Goal: Information Seeking & Learning: Learn about a topic

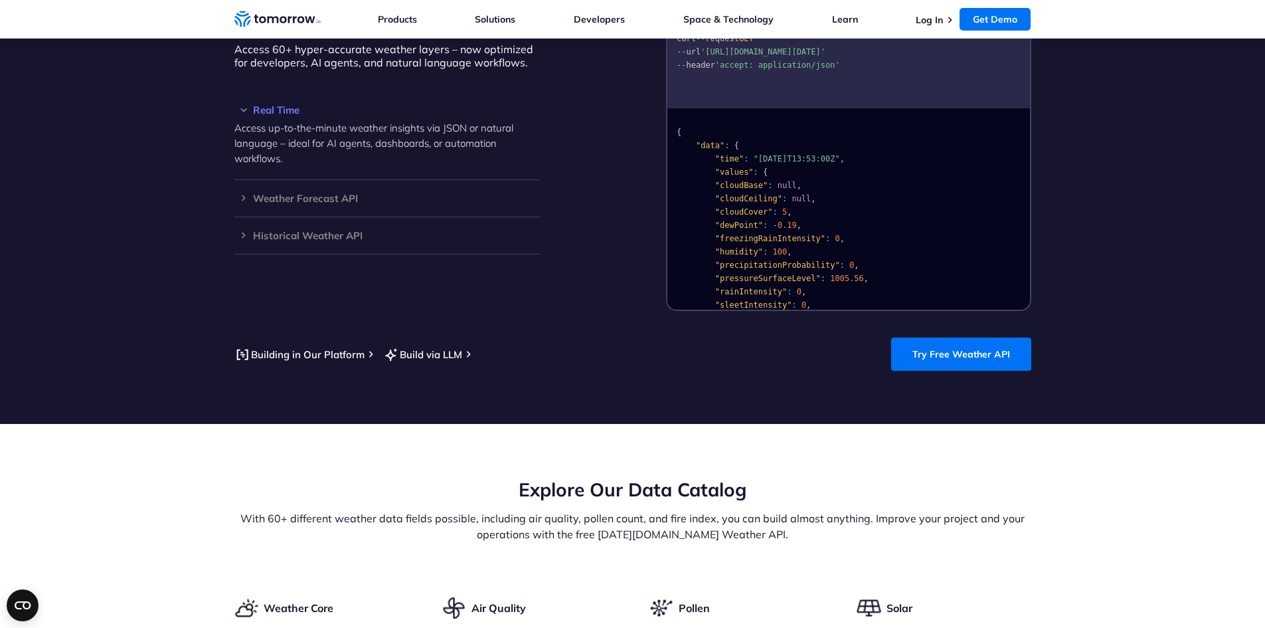
scroll to position [1263, 0]
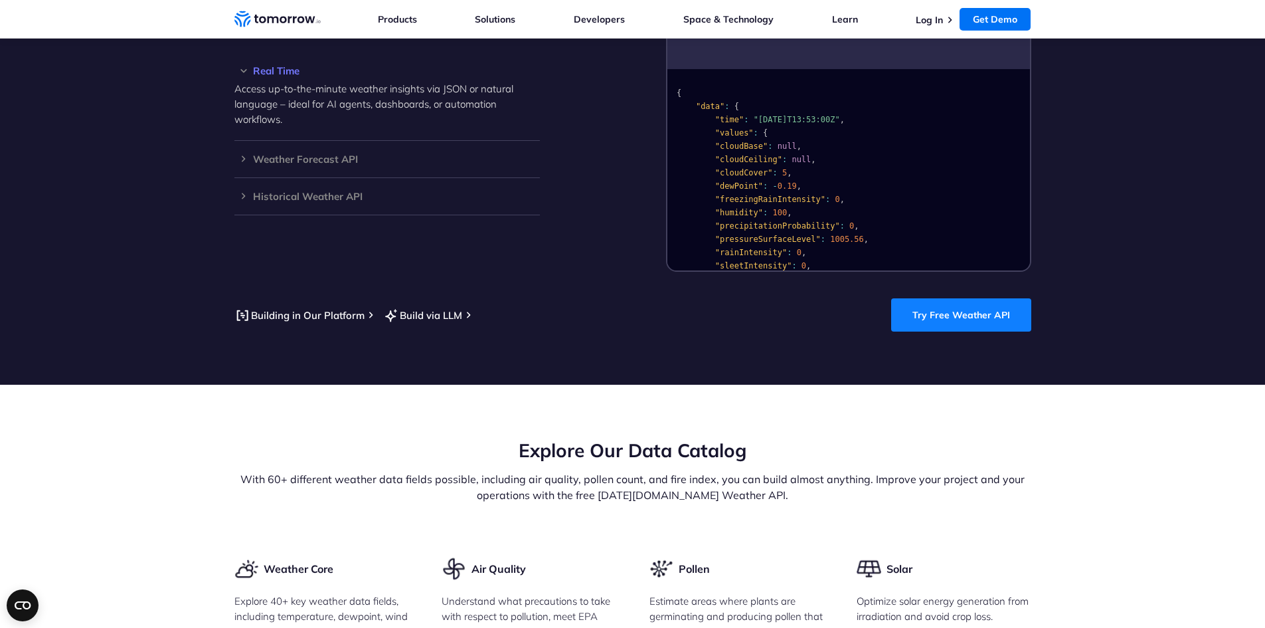
click at [977, 300] on link "Try Free Weather API" at bounding box center [961, 314] width 140 height 33
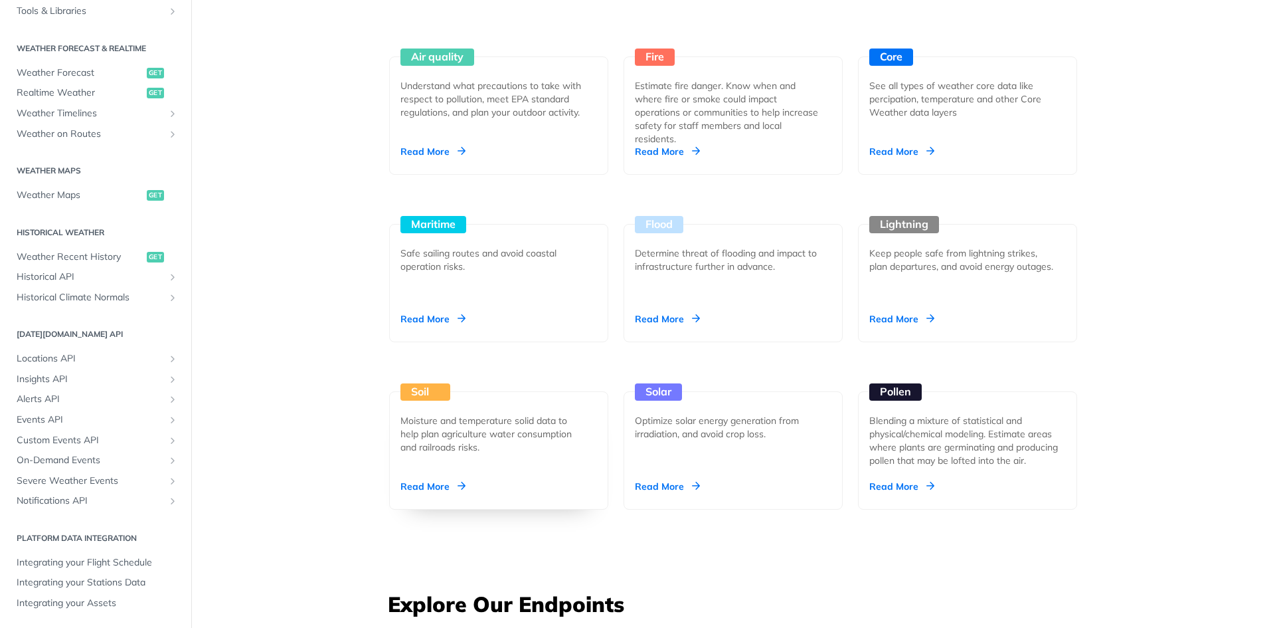
scroll to position [1262, 0]
click at [486, 420] on div "Moisture and temperature solid data to help plan agriculture water consumption …" at bounding box center [493, 433] width 186 height 40
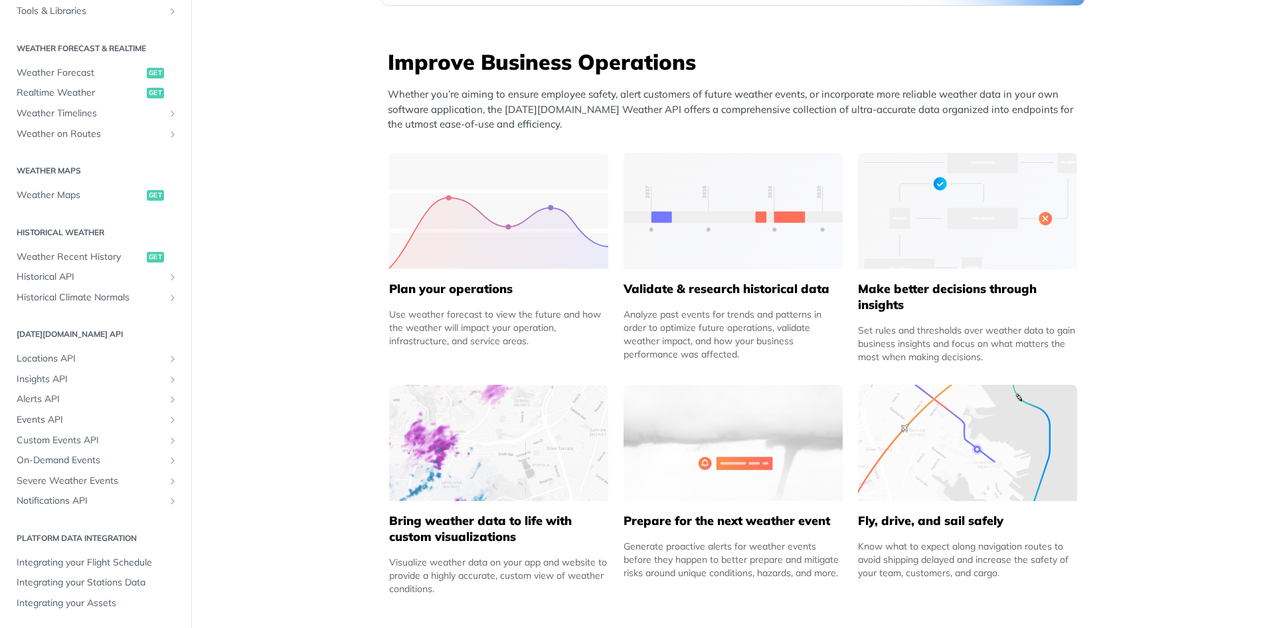
scroll to position [0, 0]
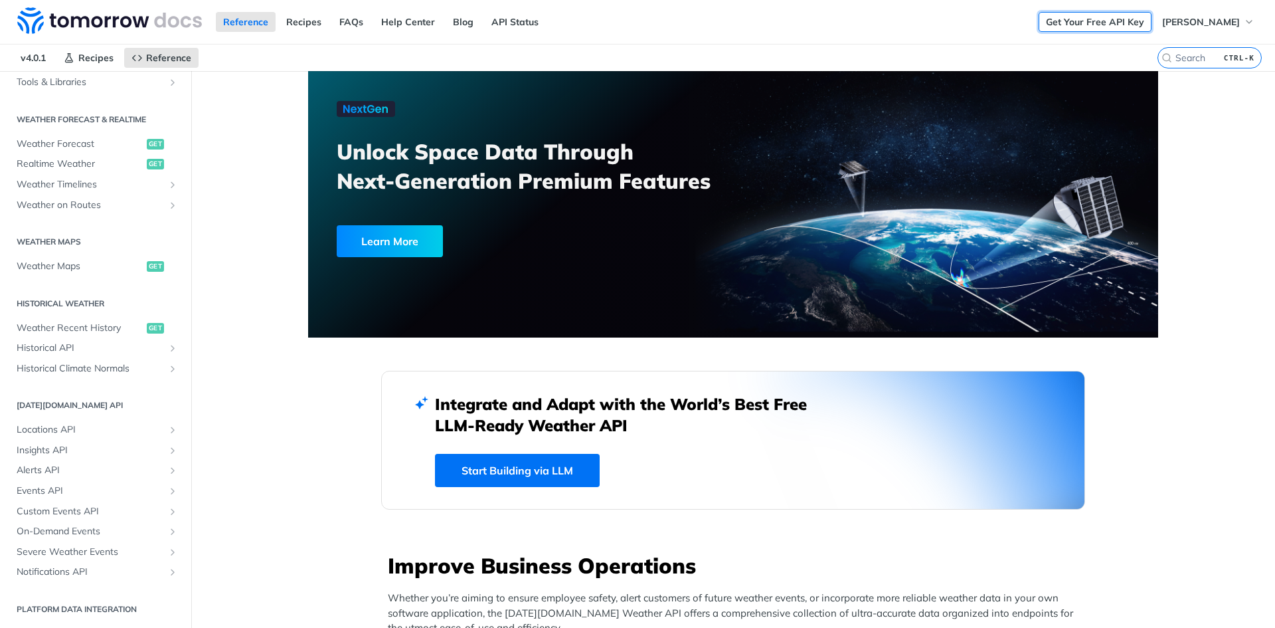
click at [1091, 21] on link "Get Your Free API Key" at bounding box center [1095, 22] width 113 height 20
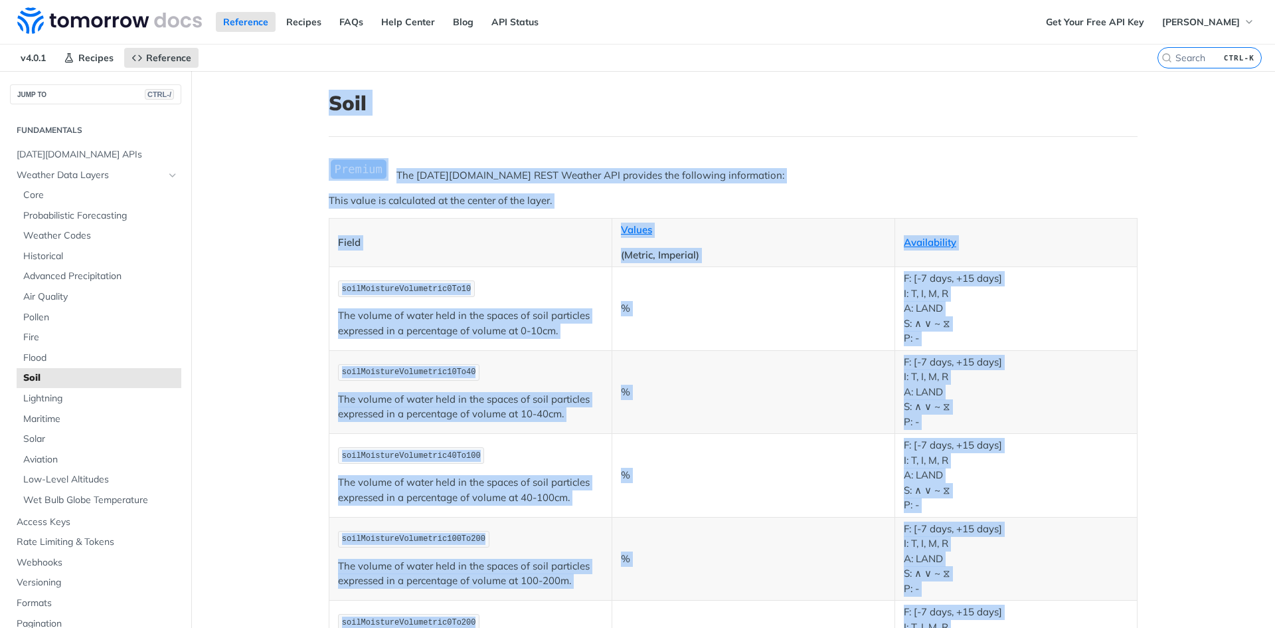
drag, startPoint x: 966, startPoint y: 359, endPoint x: 326, endPoint y: 106, distance: 688.2
copy article "Soil The Tomorrow.io REST Weather API provides the following information: This …"
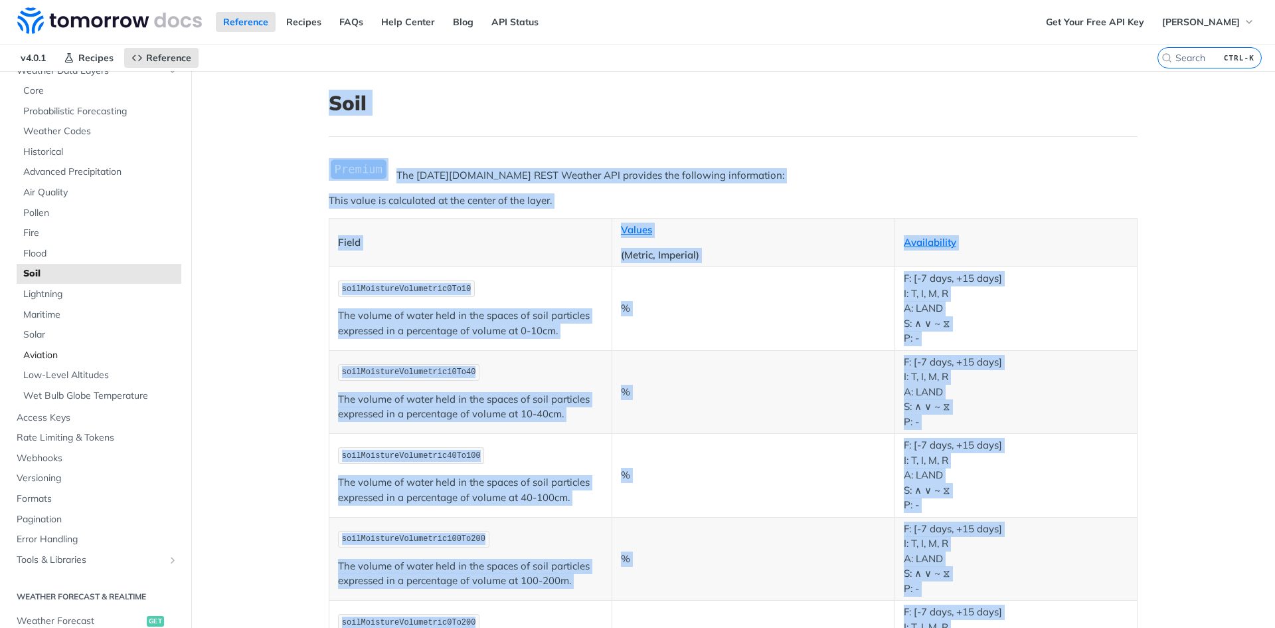
scroll to position [133, 0]
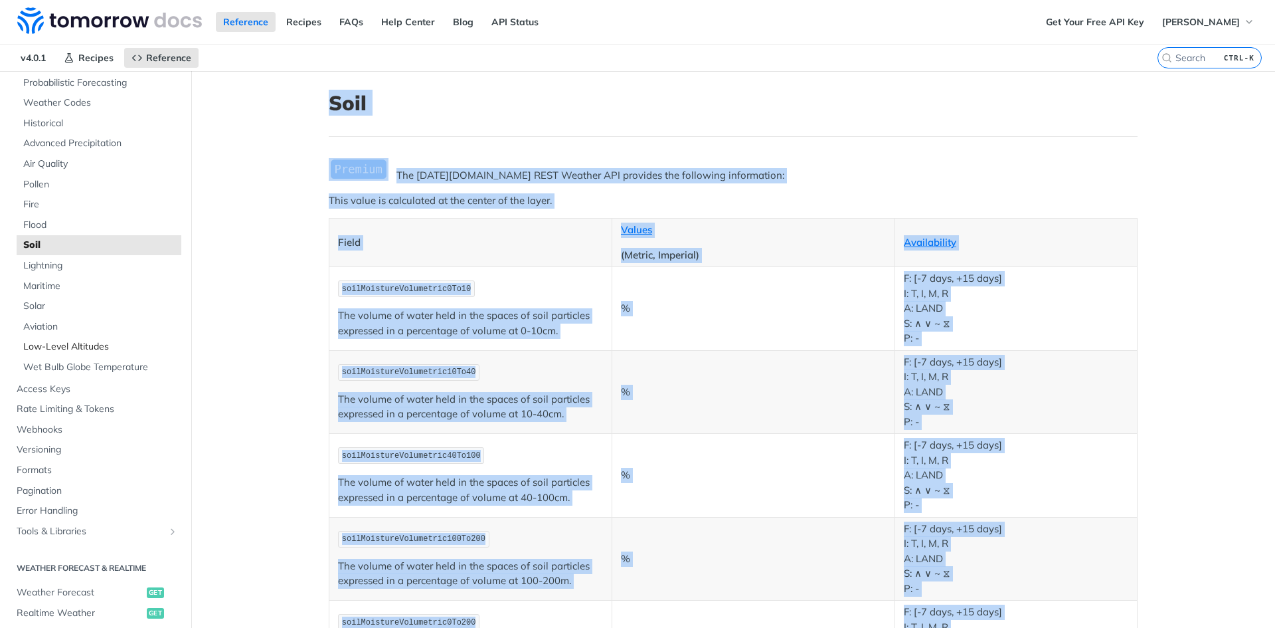
click at [94, 345] on span "Low-Level Altitudes" at bounding box center [100, 346] width 155 height 13
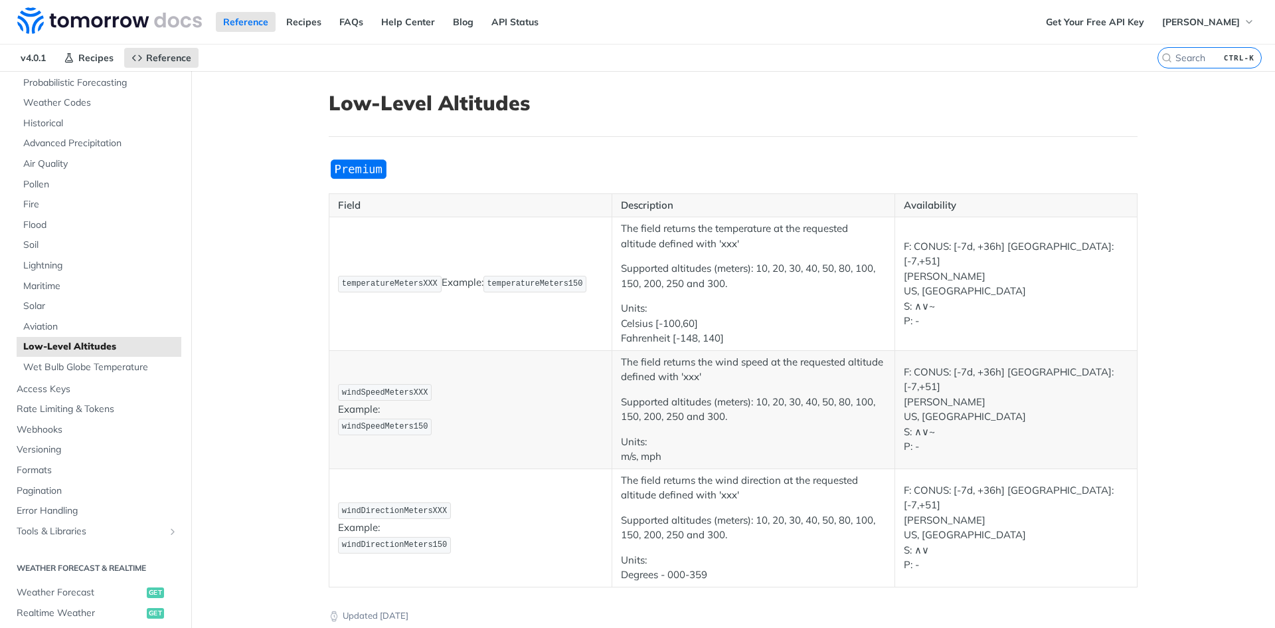
click at [244, 336] on main "JUMP TO CTRL-/ Fundamentals Tomorrow.io APIs Weather Data Layers Core Probabili…" at bounding box center [637, 424] width 1275 height 706
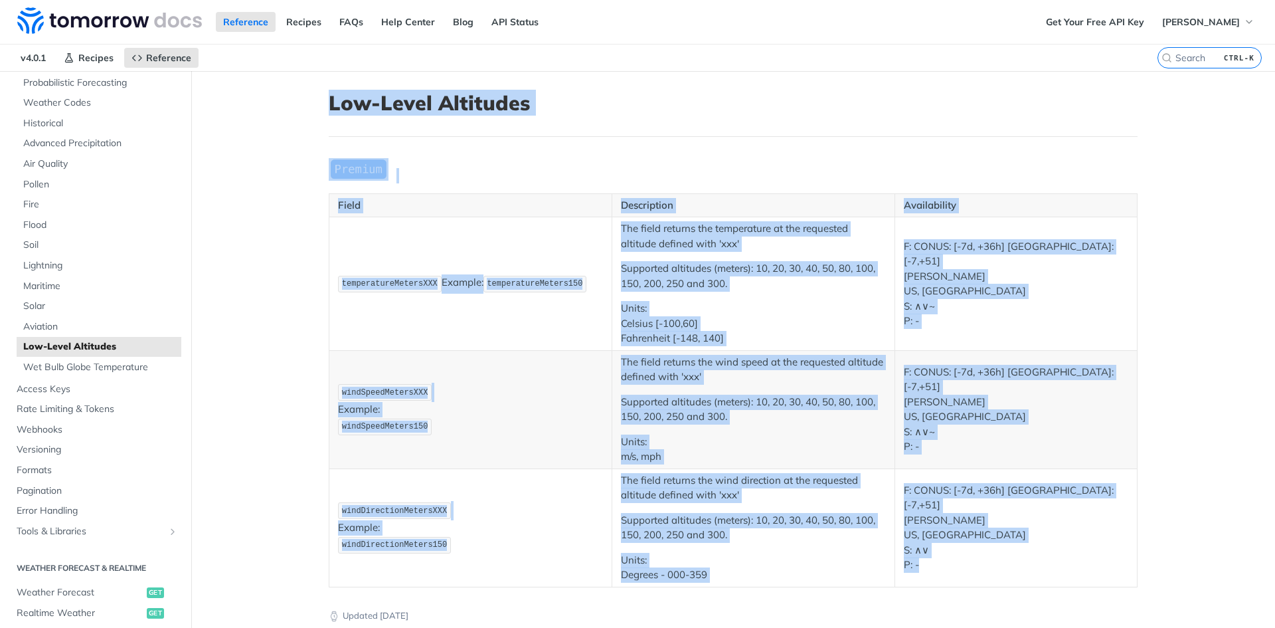
drag, startPoint x: 324, startPoint y: 103, endPoint x: 934, endPoint y: 584, distance: 776.5
click at [934, 584] on article "Low-Level Altitudes Field Description Availability temperatureMetersXXX Example…" at bounding box center [733, 424] width 850 height 706
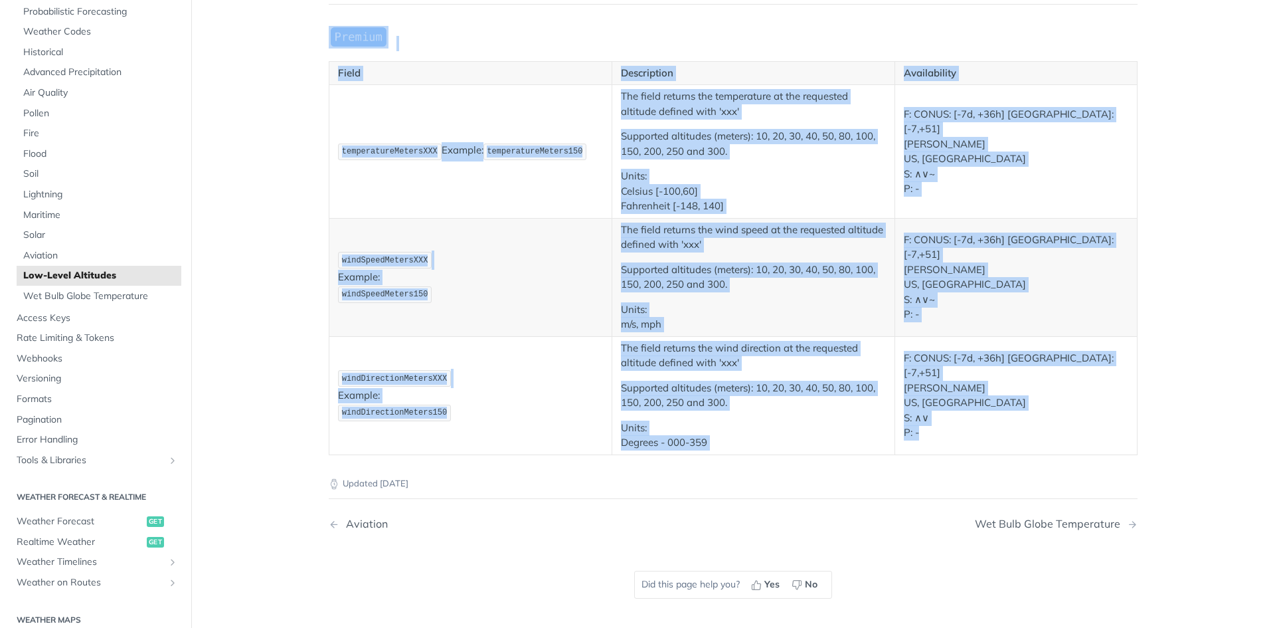
scroll to position [133, 0]
copy article "Low-Level Altitudes Field Description Availability temperatureMetersXXX Example…"
click at [94, 297] on span "Wet Bulb Globe Temperature" at bounding box center [100, 296] width 155 height 13
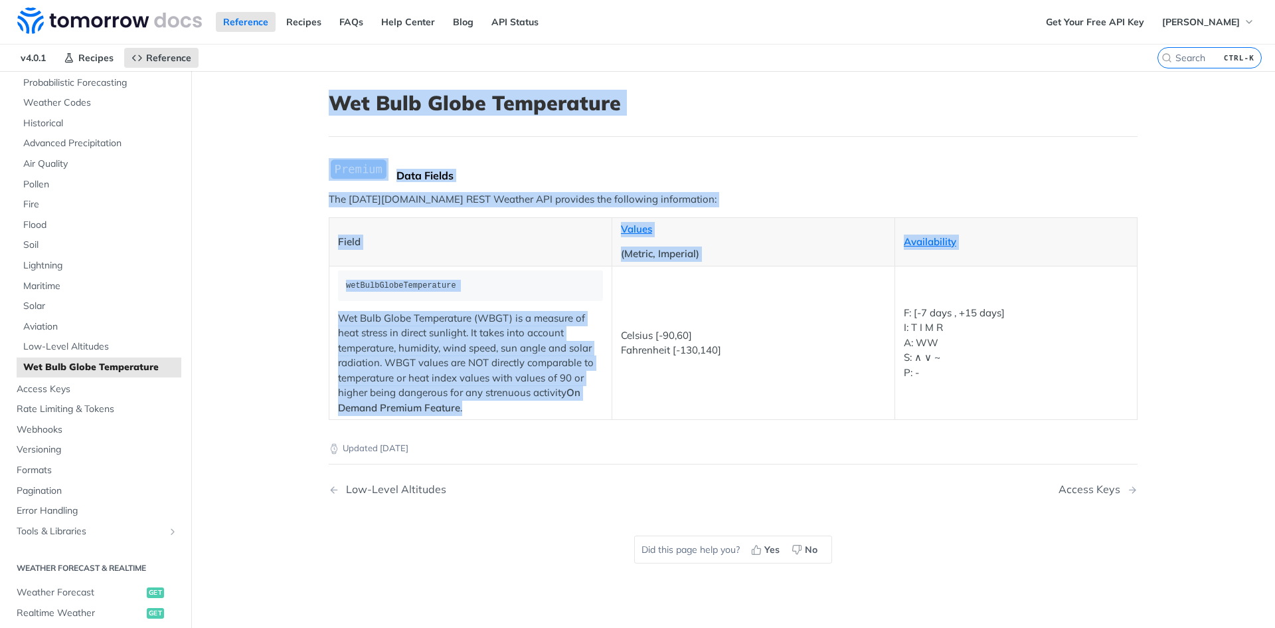
drag, startPoint x: 465, startPoint y: 406, endPoint x: 331, endPoint y: 102, distance: 332.5
click at [331, 102] on article "Wet Bulb Globe Temperature Data Fields The Tomorrow.io REST Weather API provide…" at bounding box center [733, 385] width 850 height 628
copy article "Wet Bulb Globe Temperature Data Fields The Tomorrow.io REST Weather API provide…"
click at [44, 224] on span "Flood" at bounding box center [100, 225] width 155 height 13
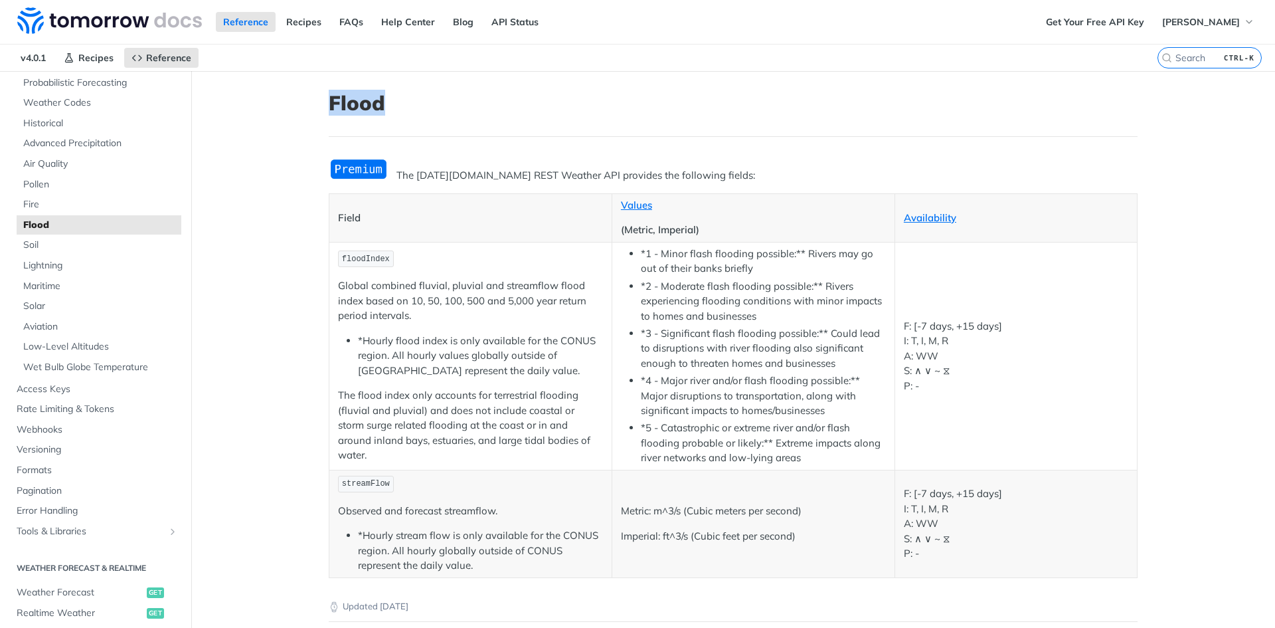
click at [329, 111] on h1 "Flood" at bounding box center [733, 103] width 809 height 24
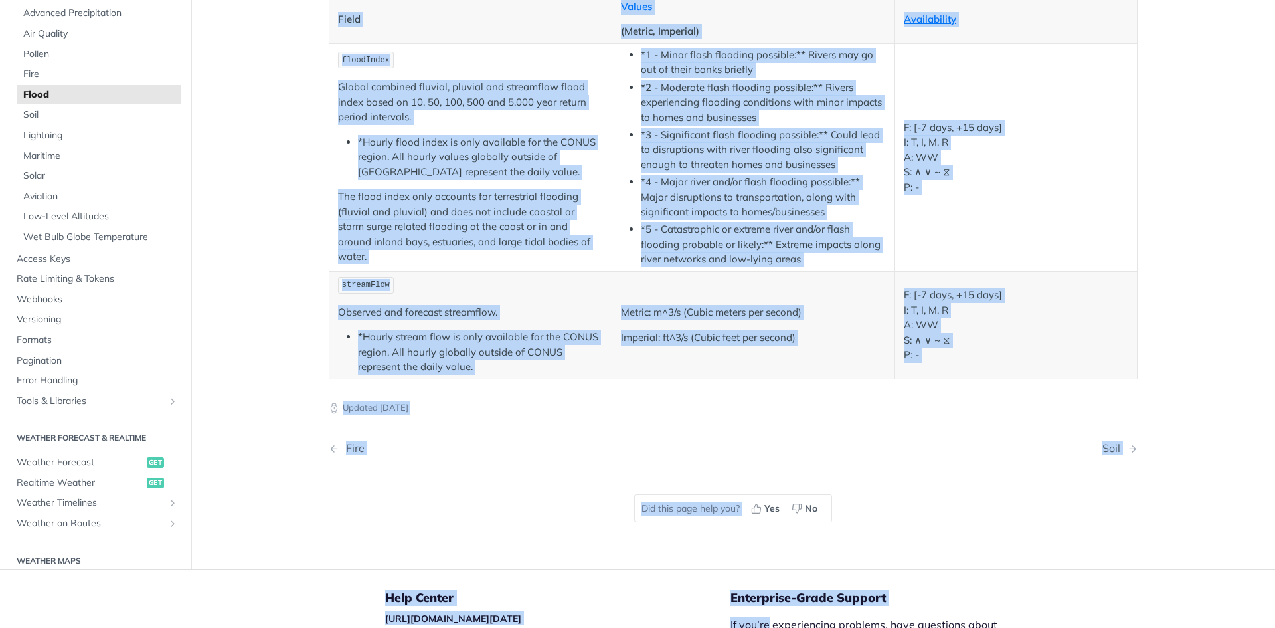
scroll to position [246, 0]
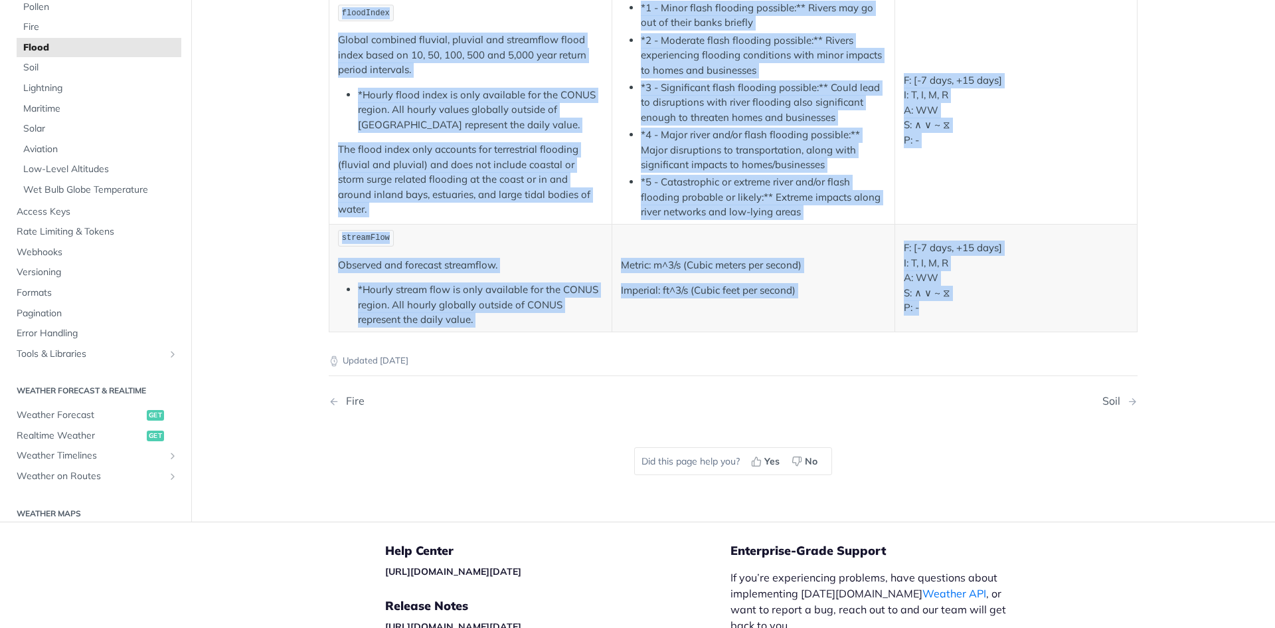
drag, startPoint x: 330, startPoint y: 100, endPoint x: 941, endPoint y: 327, distance: 652.1
click at [941, 327] on article "Flood The Tomorrow.io REST Weather API provides the following fields: Field Val…" at bounding box center [733, 173] width 850 height 696
copy article "Flood The Tomorrow.io REST Weather API provides the following fields: Field Val…"
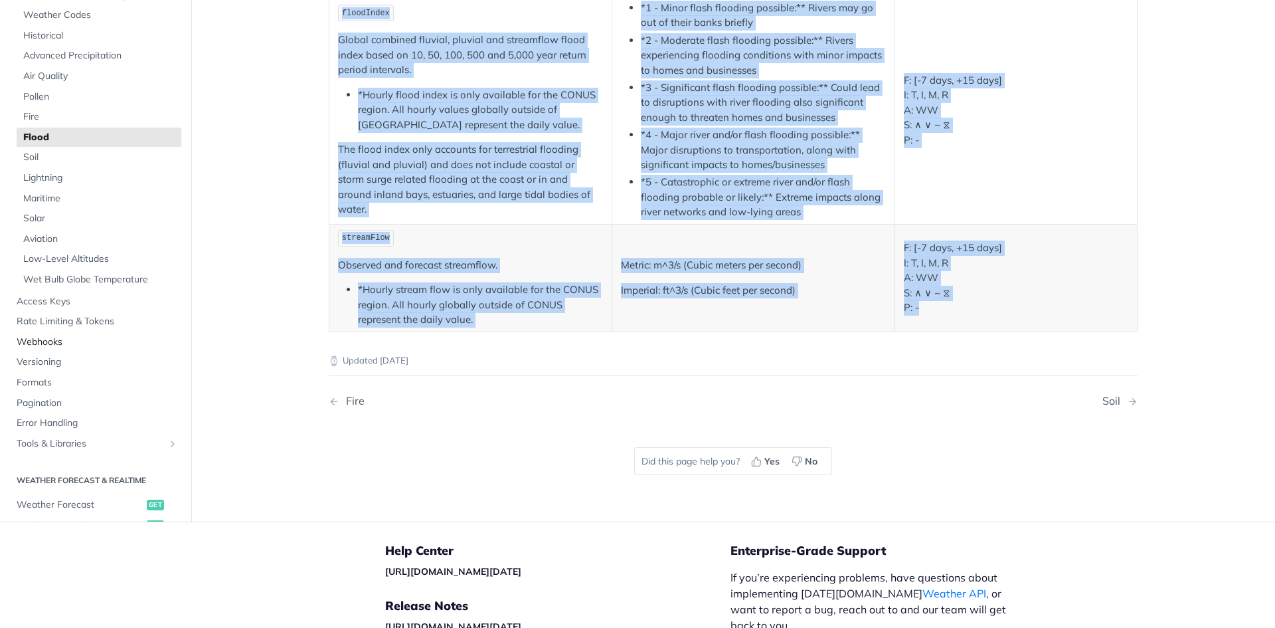
scroll to position [0, 0]
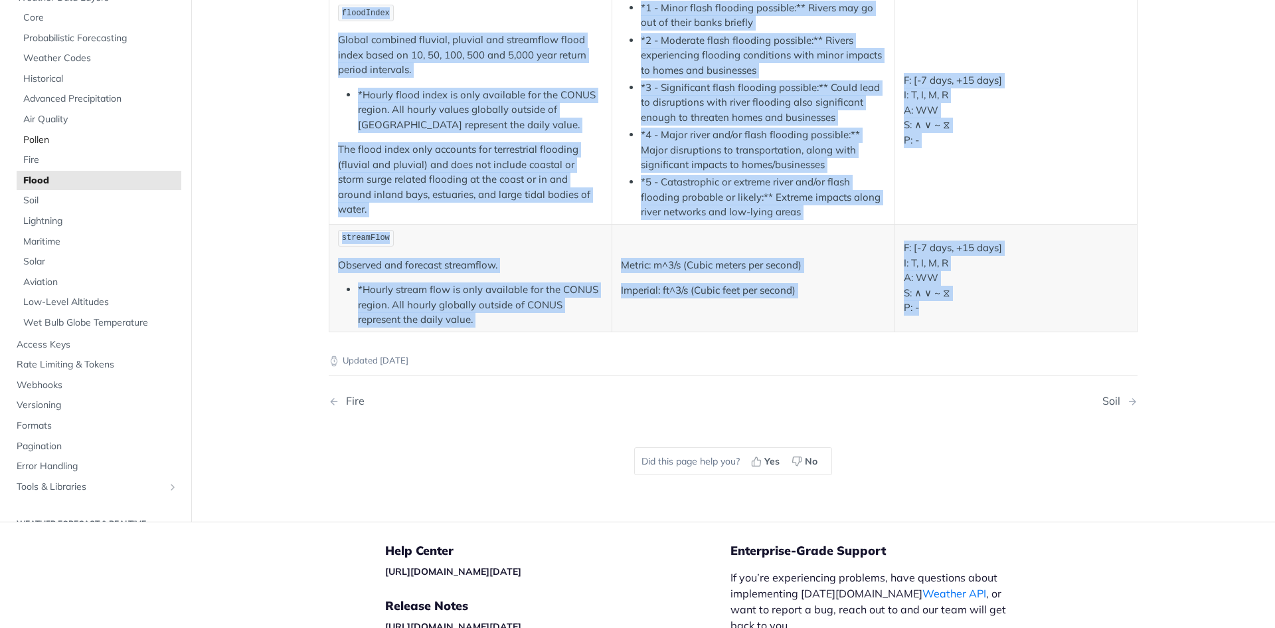
click at [42, 137] on span "Pollen" at bounding box center [100, 139] width 155 height 13
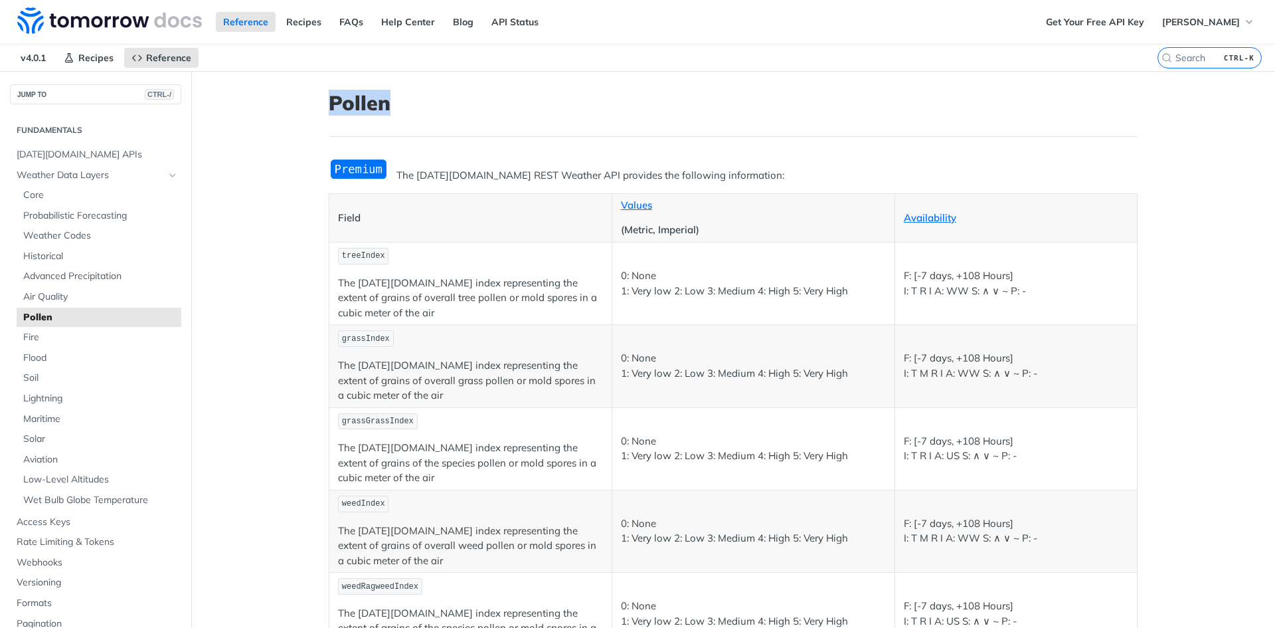
click at [315, 104] on article "Pollen The Tomorrow.io REST Weather API provides the following information: Fie…" at bounding box center [733, 458] width 850 height 774
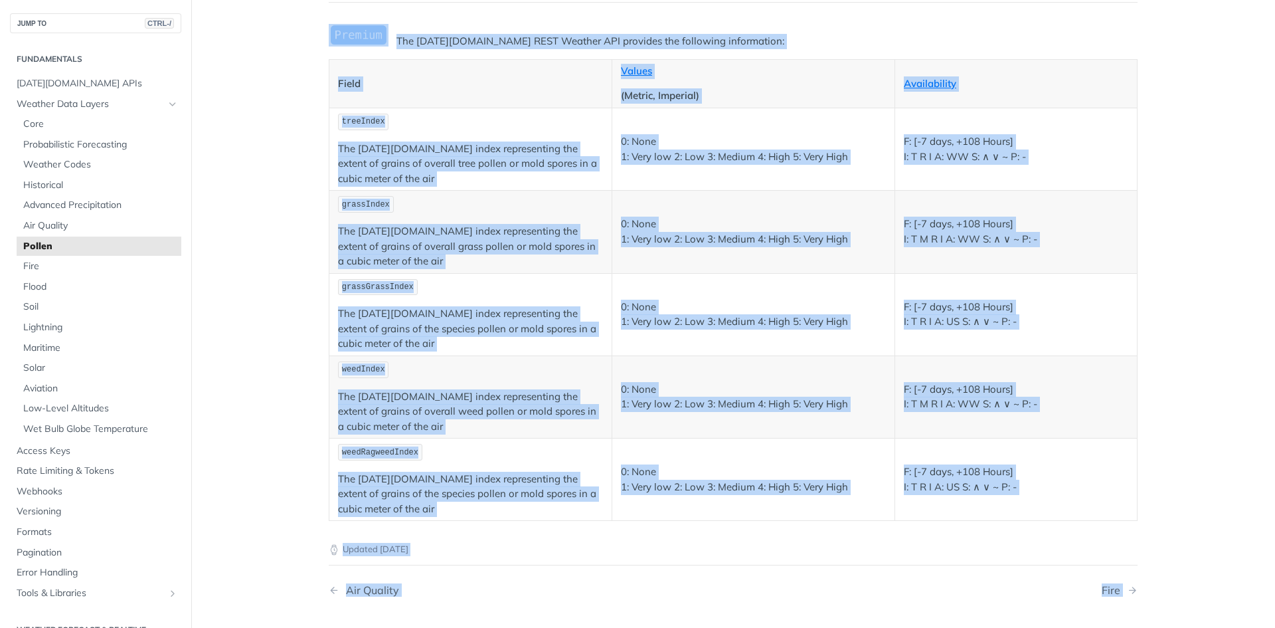
scroll to position [190, 0]
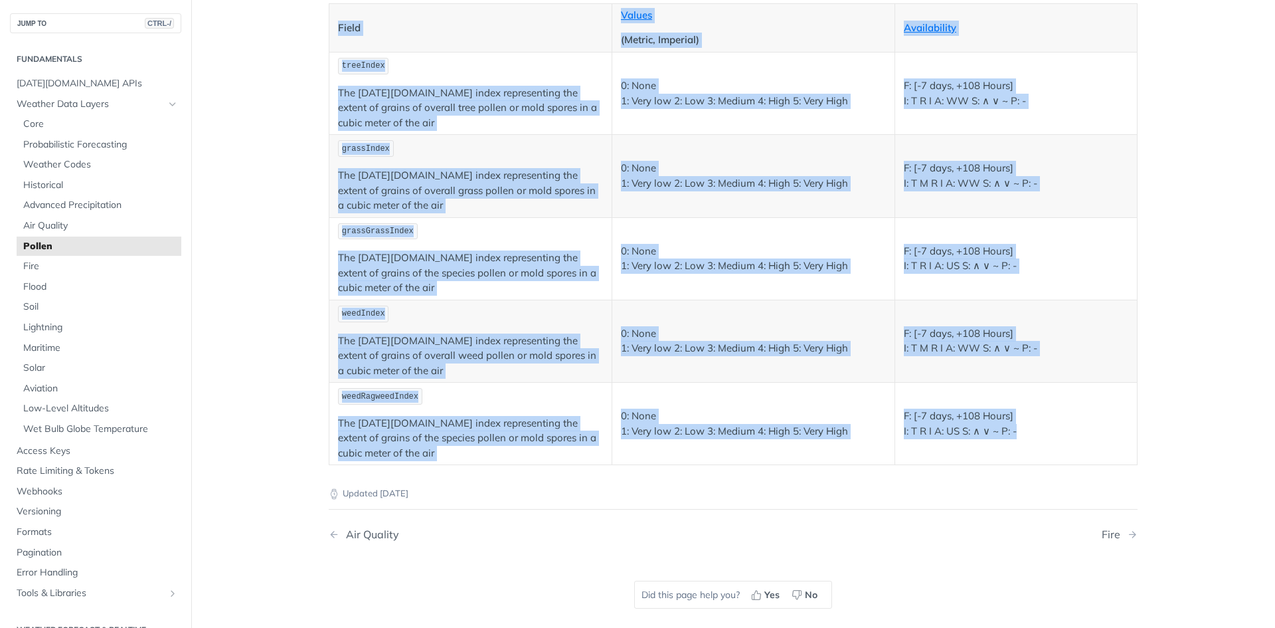
drag, startPoint x: 317, startPoint y: 102, endPoint x: 1029, endPoint y: 440, distance: 788.1
click at [1029, 440] on article "Pollen The Tomorrow.io REST Weather API provides the following information: Fie…" at bounding box center [733, 268] width 850 height 774
copy article "Pollen The Tomorrow.io REST Weather API provides the following information: Fie…"
click at [62, 227] on span "Air Quality" at bounding box center [100, 225] width 155 height 13
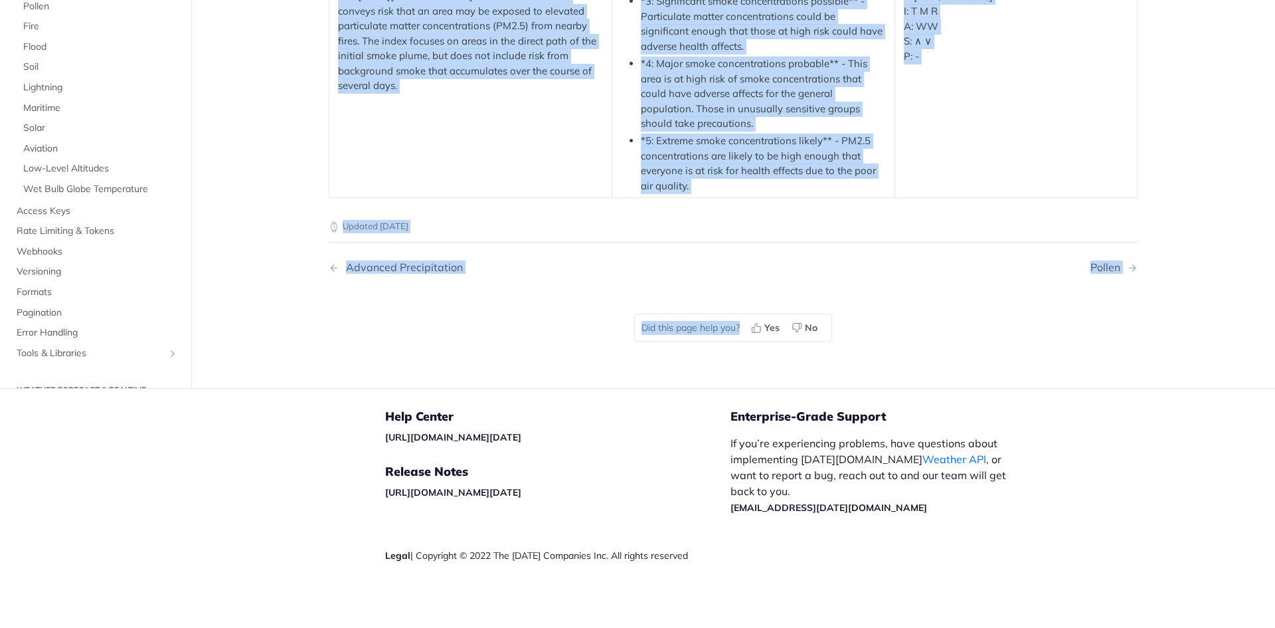
scroll to position [2798, 0]
drag, startPoint x: 320, startPoint y: 99, endPoint x: 841, endPoint y: 361, distance: 583.0
copy article "Air Quality The Tomorrow.io REST Weather API provides the following information…"
